Goal: Task Accomplishment & Management: Use online tool/utility

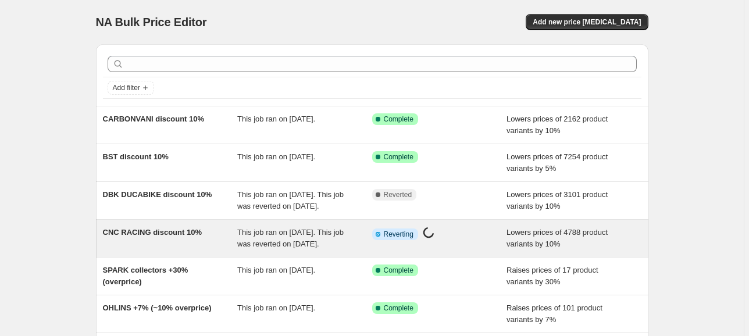
click at [168, 250] on div "CNC RACING discount 10%" at bounding box center [170, 238] width 135 height 23
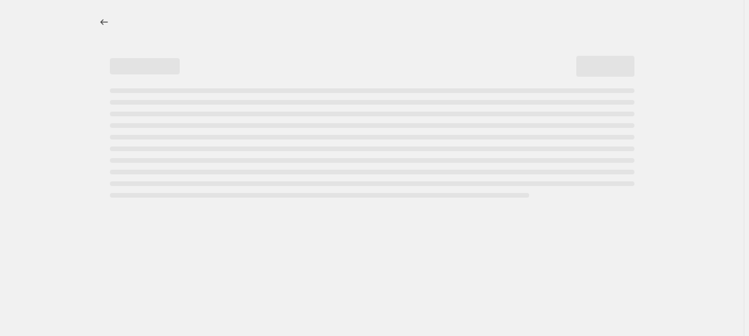
select select "percentage"
select select "collection"
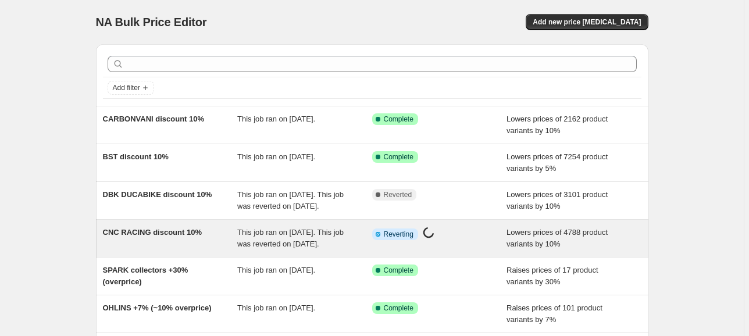
click at [147, 250] on div "CNC RACING discount 10%" at bounding box center [170, 238] width 135 height 23
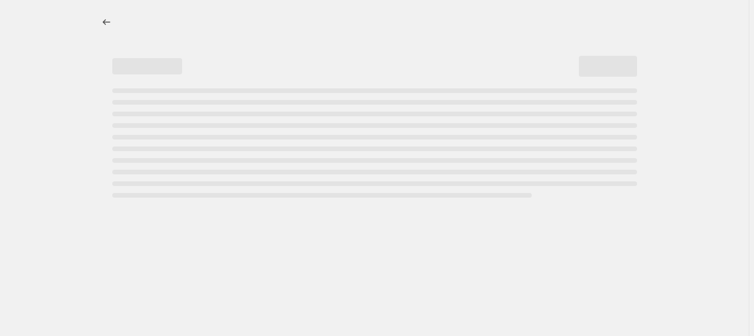
select select "percentage"
select select "collection"
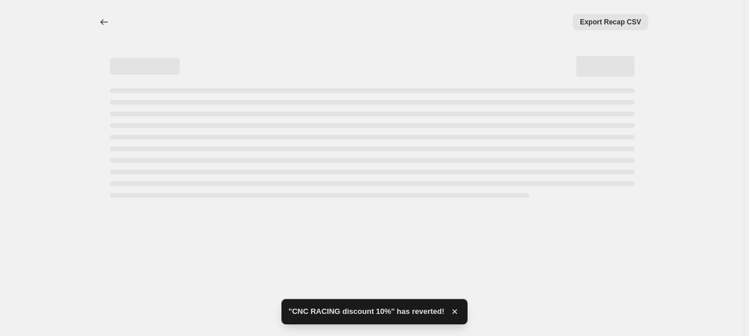
select select "percentage"
select select "collection"
